Goal: Information Seeking & Learning: Learn about a topic

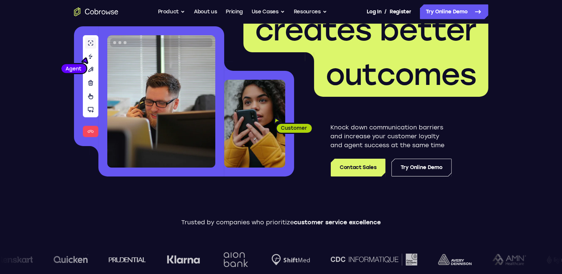
scroll to position [23, 0]
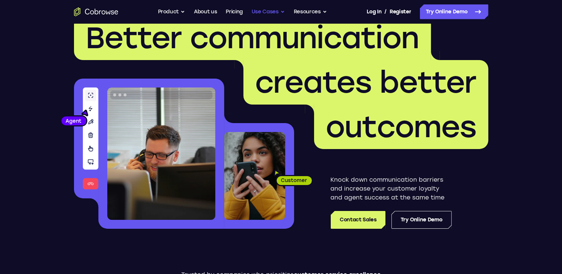
click at [279, 10] on button "Use Cases" at bounding box center [268, 11] width 33 height 15
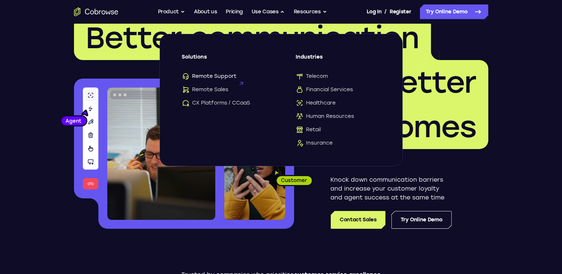
click at [215, 74] on span "Remote Support" at bounding box center [209, 76] width 55 height 7
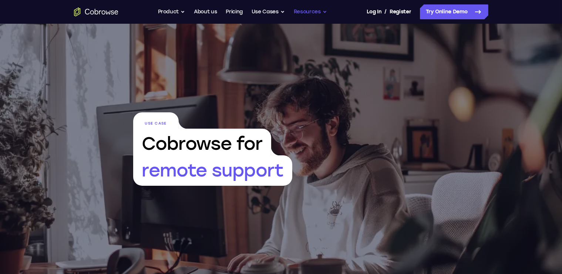
click at [308, 11] on button "Resources" at bounding box center [310, 11] width 33 height 15
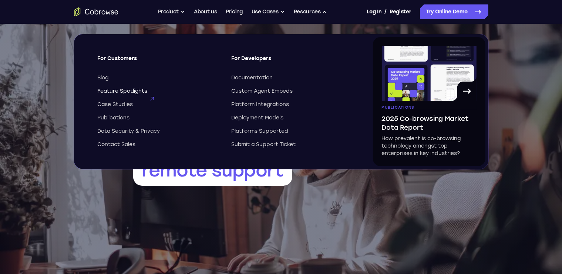
click at [135, 90] on span "Feature Spotlights" at bounding box center [123, 90] width 50 height 7
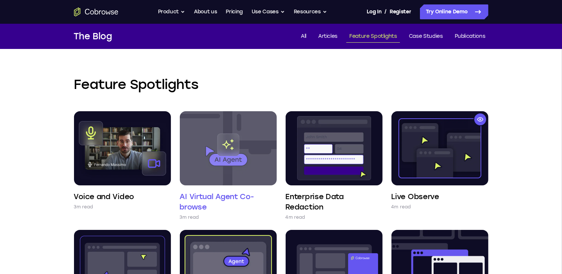
click at [218, 154] on img at bounding box center [228, 148] width 97 height 74
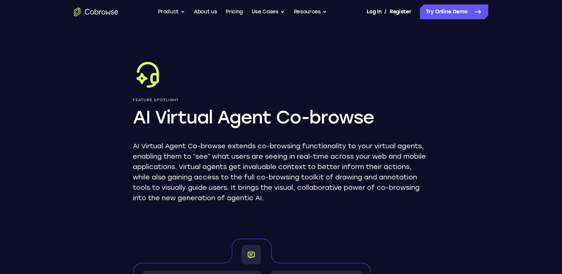
click at [560, 17] on nav "Go back Powerful, Flexible and Trustworthy. Avoid all extra friction for both A…" at bounding box center [281, 12] width 562 height 24
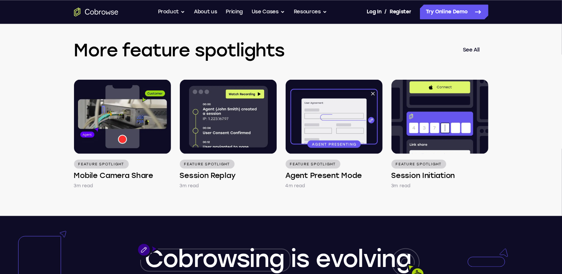
scroll to position [979, 0]
